Goal: Task Accomplishment & Management: Use online tool/utility

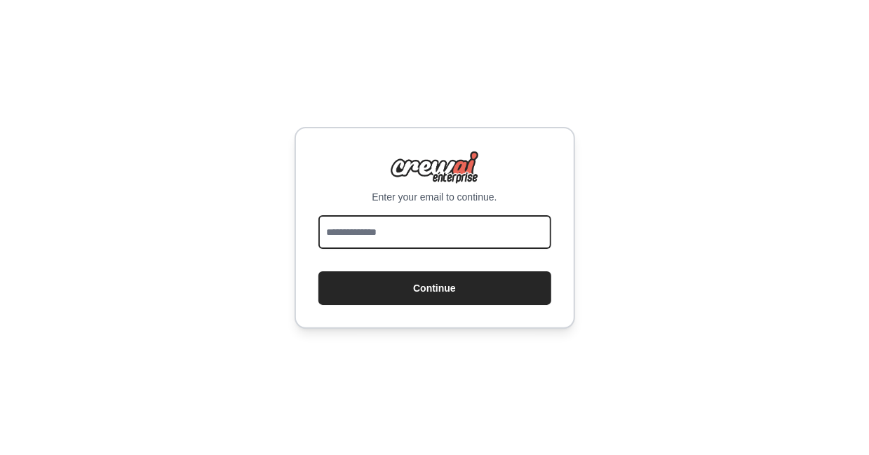
click at [440, 238] on input "email" at bounding box center [434, 232] width 233 height 34
click at [430, 232] on input "email" at bounding box center [434, 232] width 233 height 34
type input "**********"
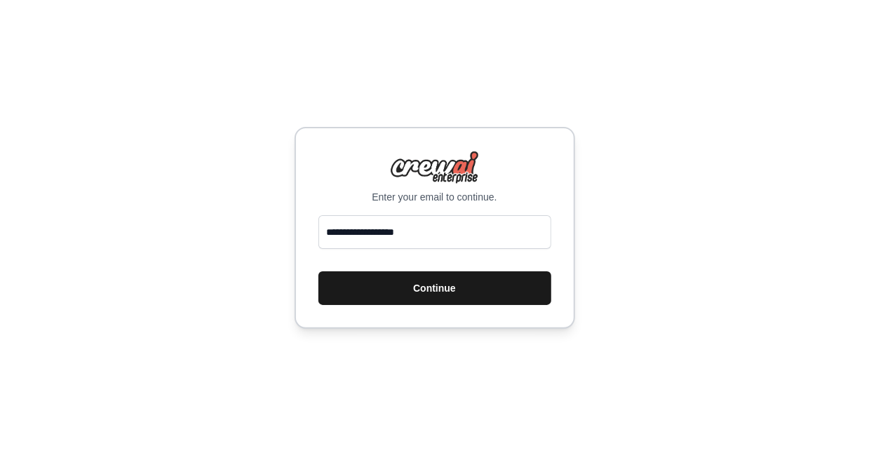
click at [417, 290] on button "Continue" at bounding box center [434, 288] width 233 height 34
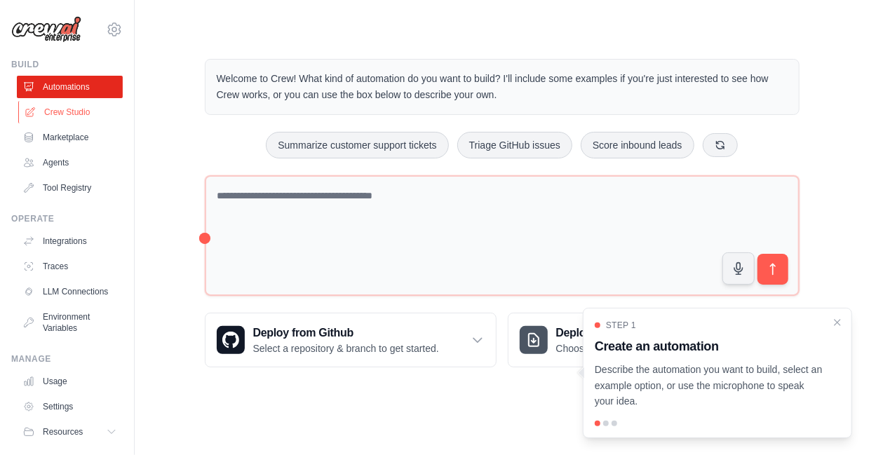
click at [79, 116] on link "Crew Studio" at bounding box center [71, 112] width 106 height 22
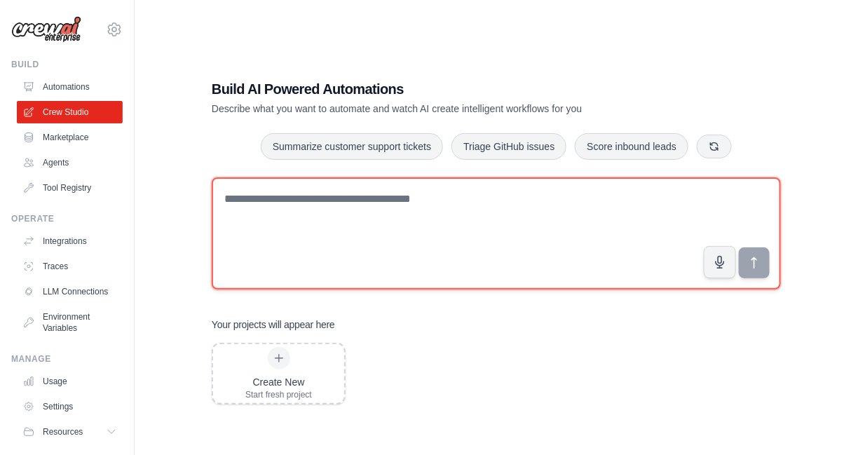
click at [400, 218] on textarea at bounding box center [496, 233] width 569 height 112
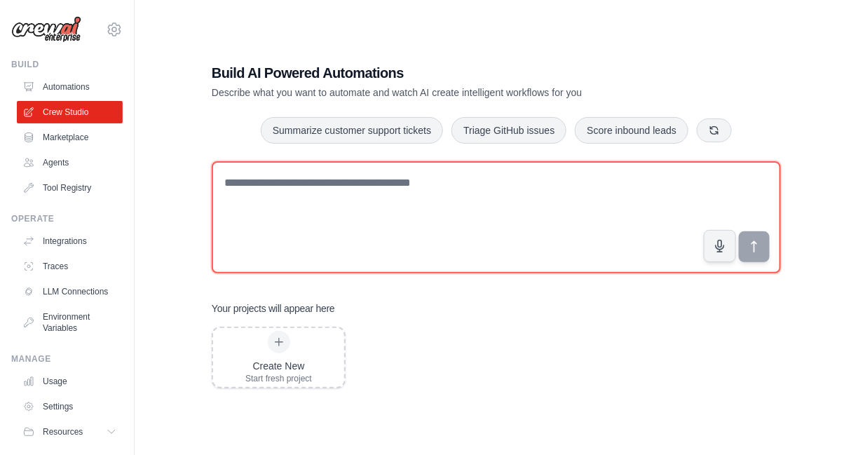
scroll to position [28, 0]
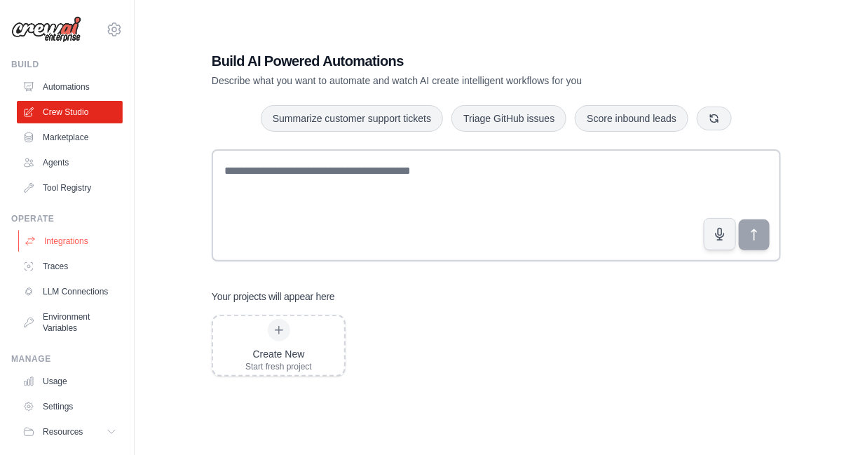
click at [83, 240] on link "Integrations" at bounding box center [71, 241] width 106 height 22
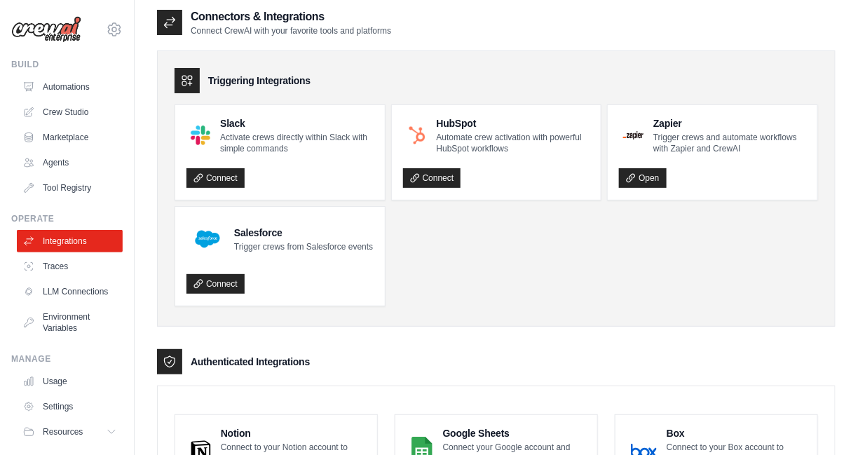
scroll to position [1, 0]
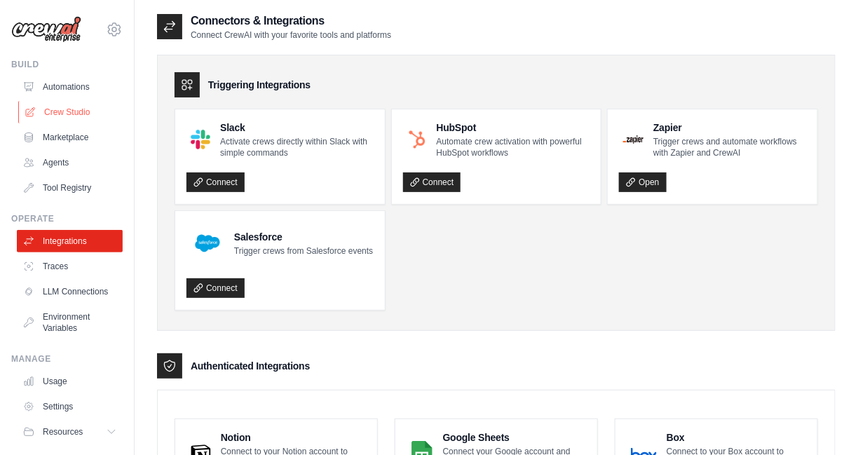
click at [87, 118] on link "Crew Studio" at bounding box center [71, 112] width 106 height 22
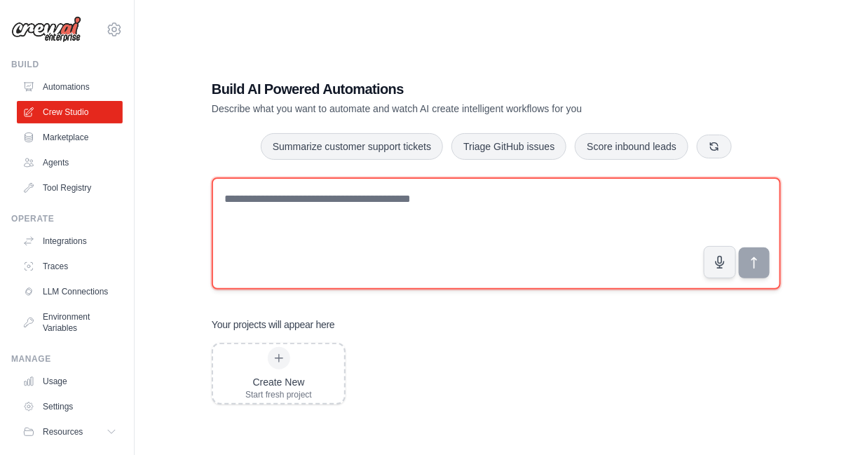
click at [379, 202] on textarea at bounding box center [496, 233] width 569 height 112
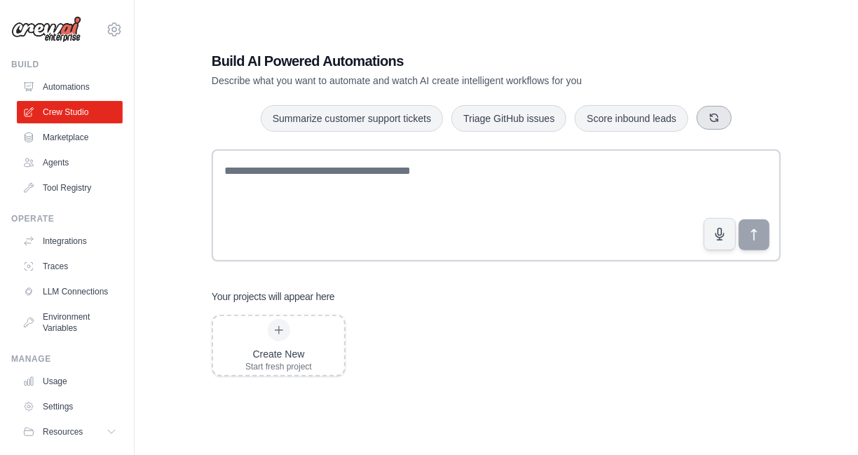
click at [711, 120] on icon "button" at bounding box center [715, 118] width 8 height 8
click at [71, 238] on link "Integrations" at bounding box center [71, 241] width 106 height 22
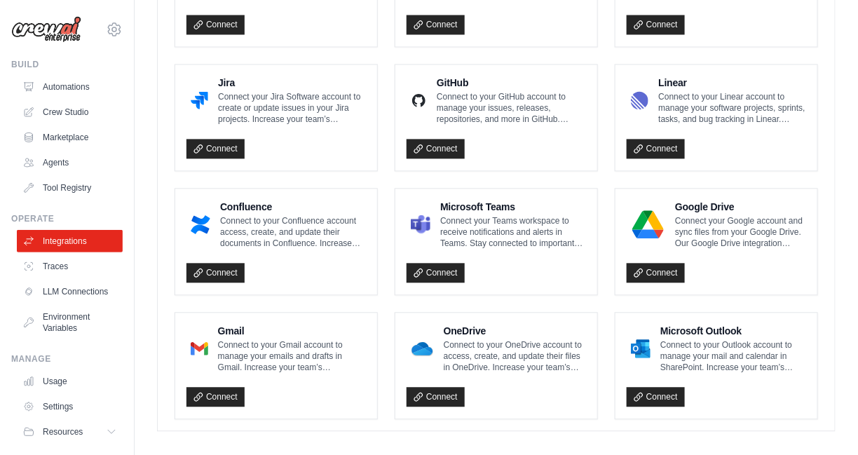
scroll to position [857, 0]
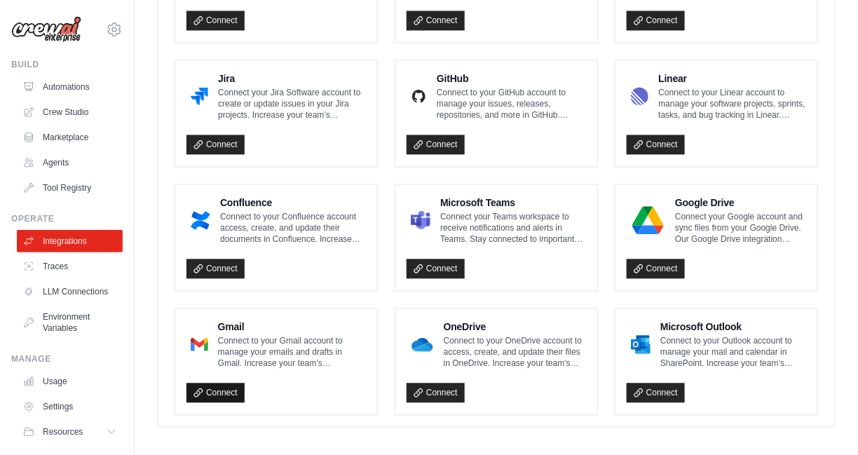
click at [230, 390] on link "Connect" at bounding box center [215, 393] width 58 height 20
click at [212, 393] on link "Connect" at bounding box center [215, 393] width 58 height 20
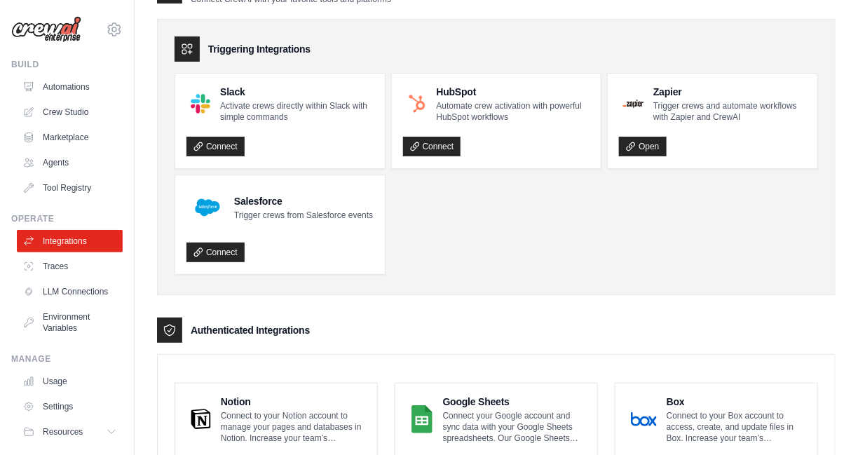
scroll to position [0, 0]
